Goal: Task Accomplishment & Management: Manage account settings

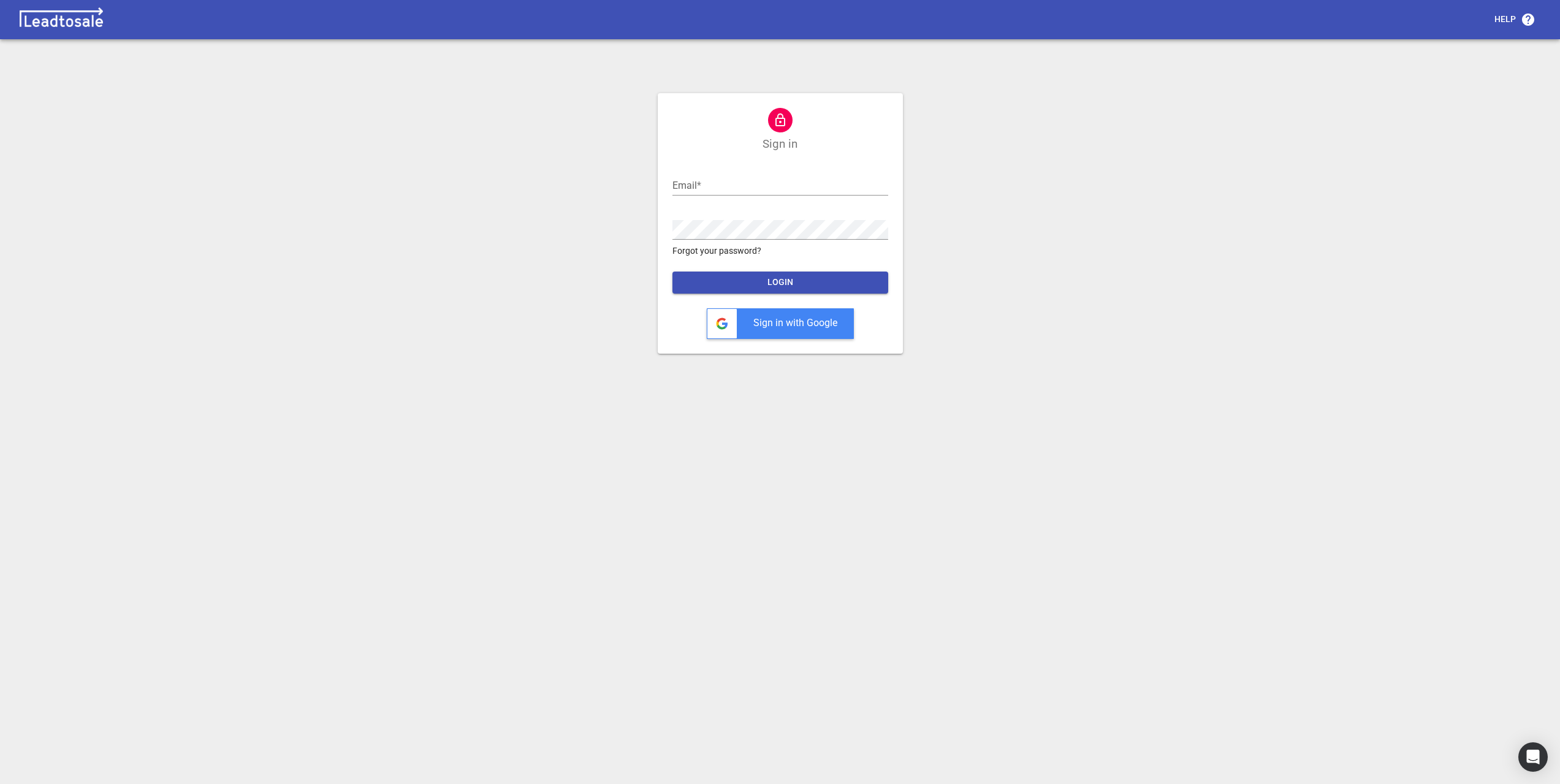
type input "alistair@centralgroup.co.nz"
click at [772, 282] on span "LOGIN" at bounding box center [780, 282] width 196 height 12
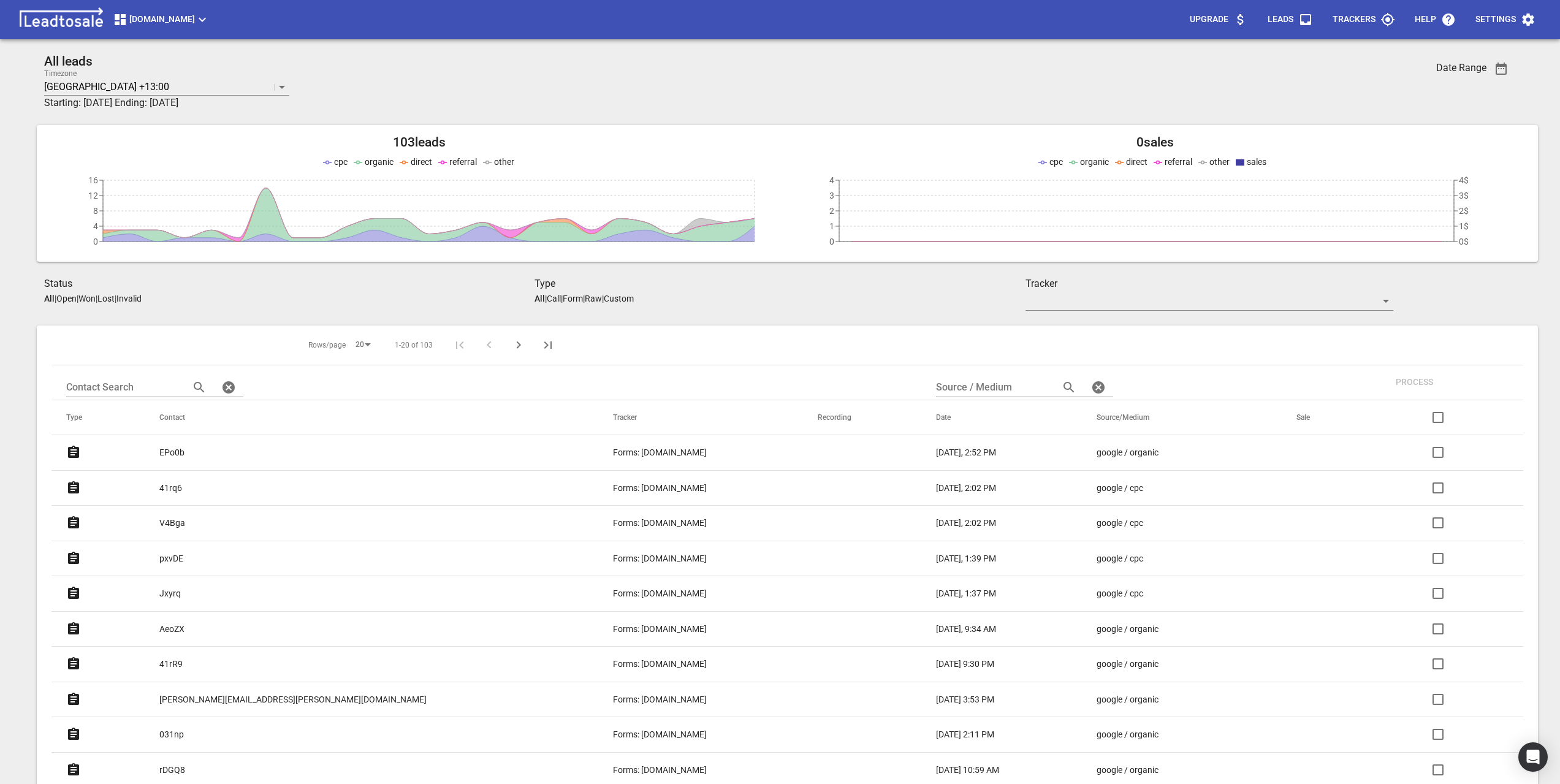
click at [772, 87] on div "All leads Timezone Auckland +13:00 Starting: 2025-09-03 Ending: 2025-10-01" at bounding box center [657, 82] width 1227 height 57
click at [185, 522] on p "V4Bga" at bounding box center [172, 523] width 26 height 13
click at [182, 479] on link "41rq6" at bounding box center [170, 489] width 23 height 30
click at [184, 555] on p "pxvDE" at bounding box center [171, 558] width 24 height 13
click at [181, 594] on p "Jxyrq" at bounding box center [170, 594] width 21 height 13
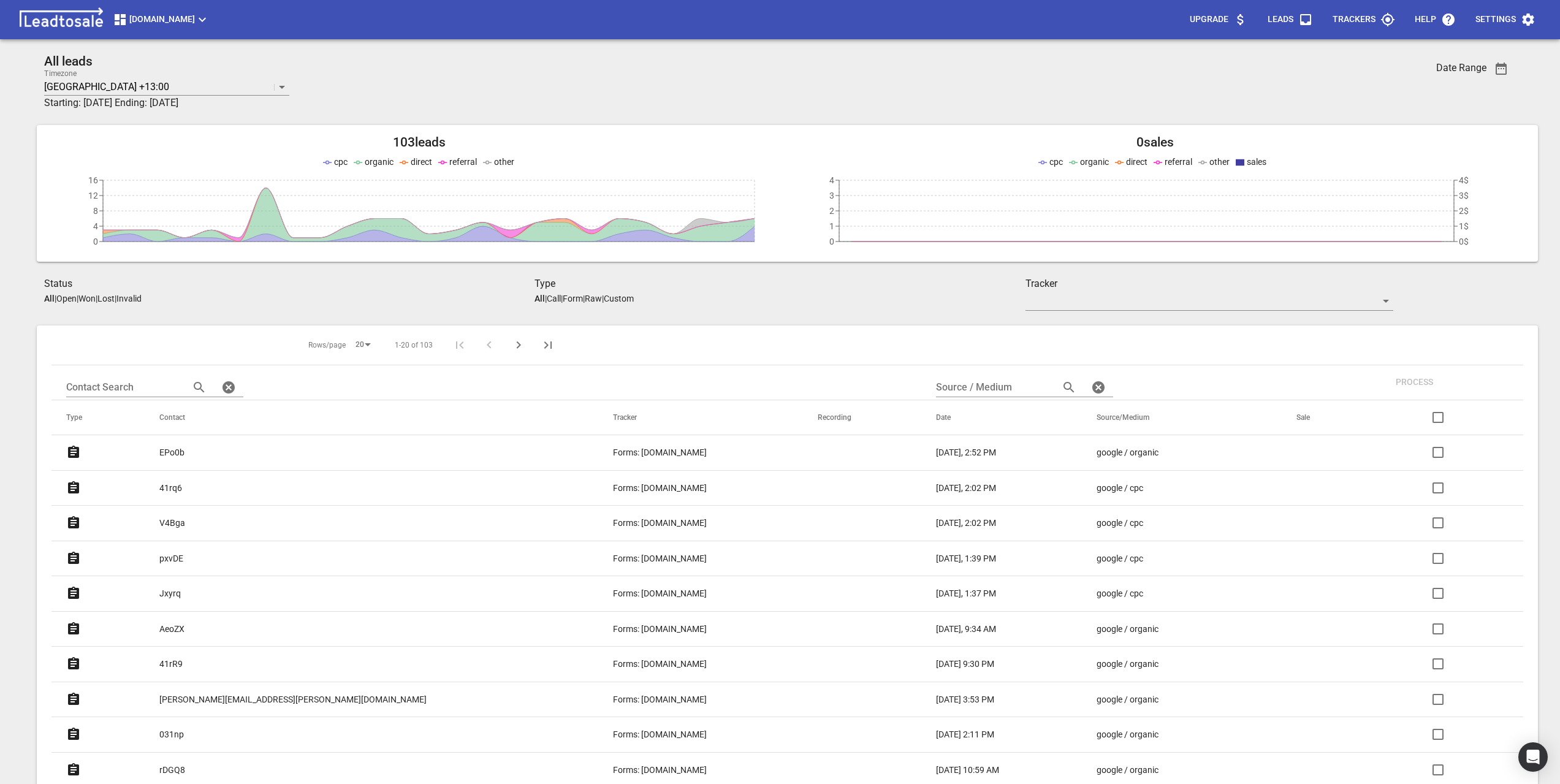
click at [182, 486] on p "41rq6" at bounding box center [170, 488] width 23 height 13
click at [185, 521] on p "V4Bga" at bounding box center [172, 523] width 26 height 13
click at [184, 561] on p "pxvDE" at bounding box center [171, 558] width 24 height 13
click at [181, 594] on p "Jxyrq" at bounding box center [170, 594] width 21 height 13
